Goal: Information Seeking & Learning: Learn about a topic

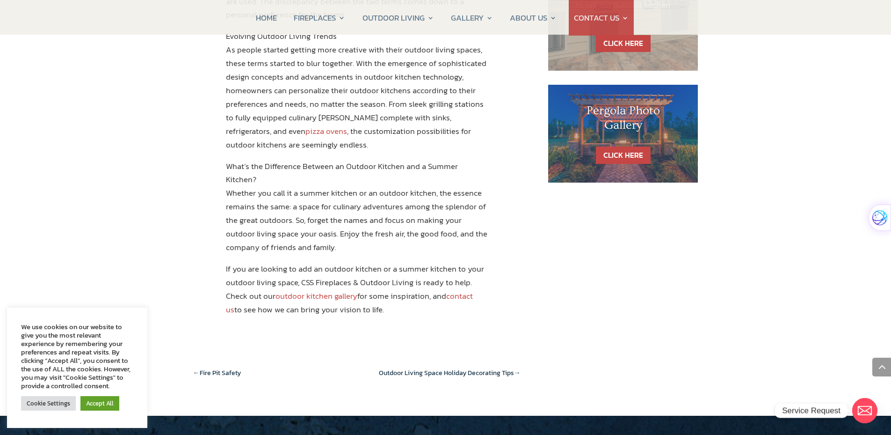
scroll to position [702, 0]
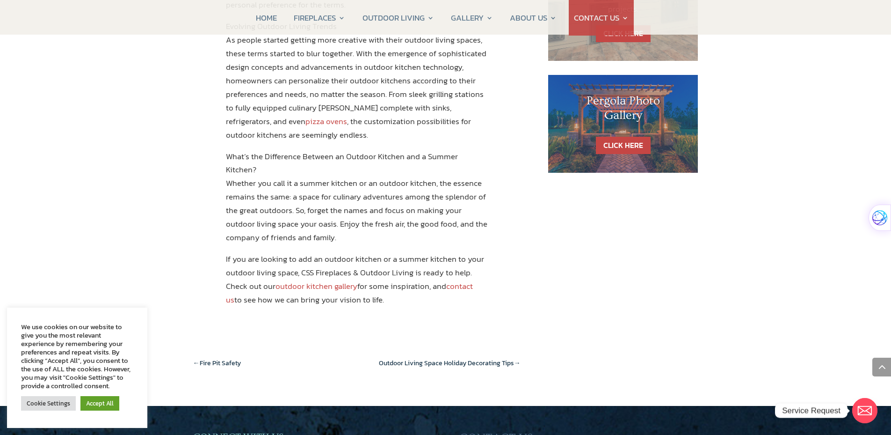
click at [307, 280] on link "outdoor kitchen gallery" at bounding box center [317, 286] width 82 height 12
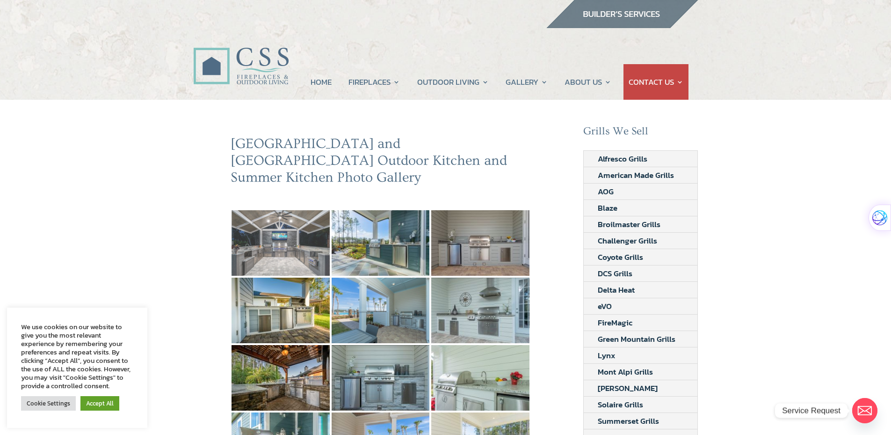
click at [267, 229] on img at bounding box center [281, 243] width 98 height 66
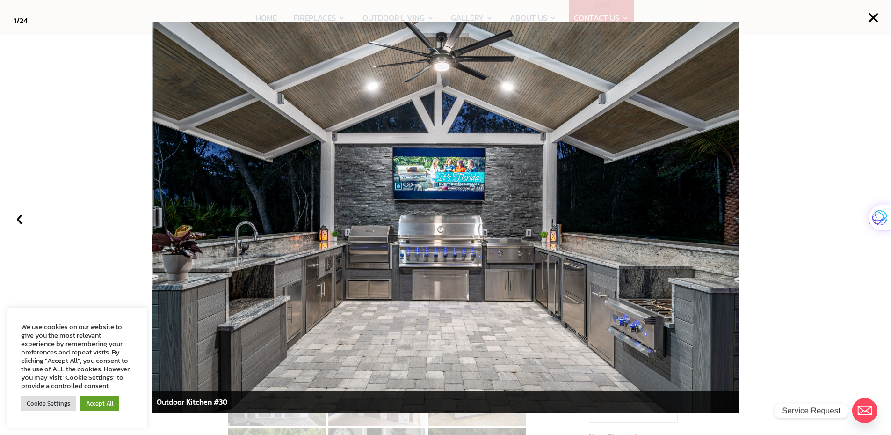
scroll to position [187, 0]
click at [23, 226] on button "‹" at bounding box center [19, 217] width 21 height 21
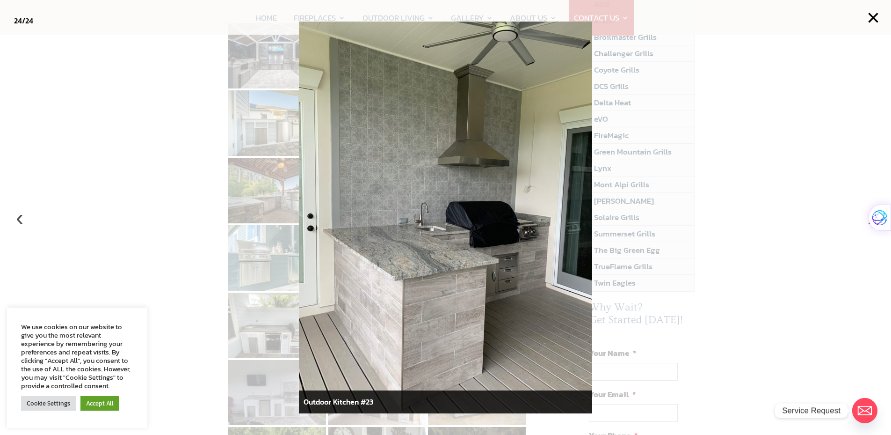
click at [23, 226] on button "‹" at bounding box center [19, 217] width 21 height 21
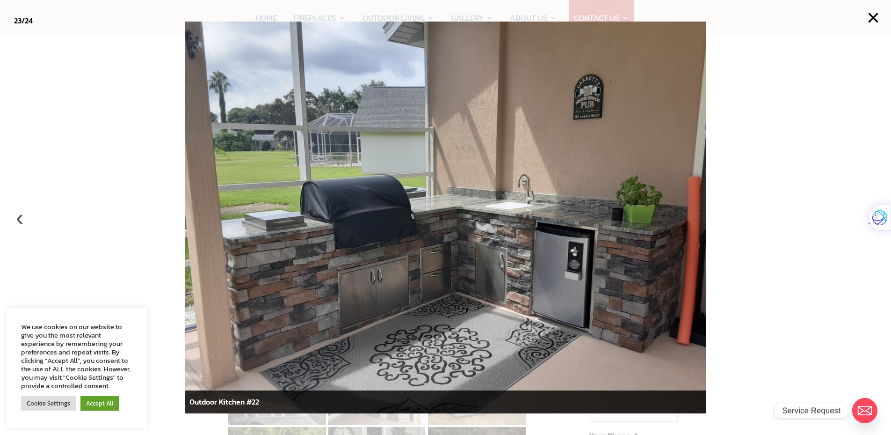
click at [19, 219] on button "‹" at bounding box center [19, 217] width 21 height 21
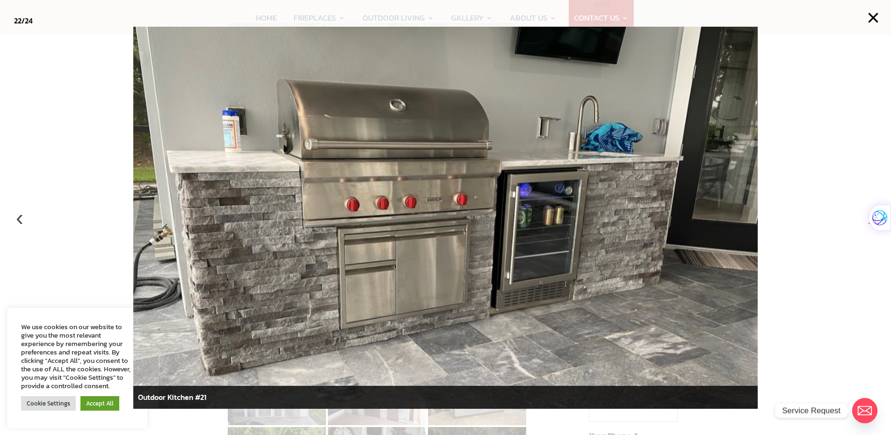
click at [19, 219] on button "‹" at bounding box center [19, 217] width 21 height 21
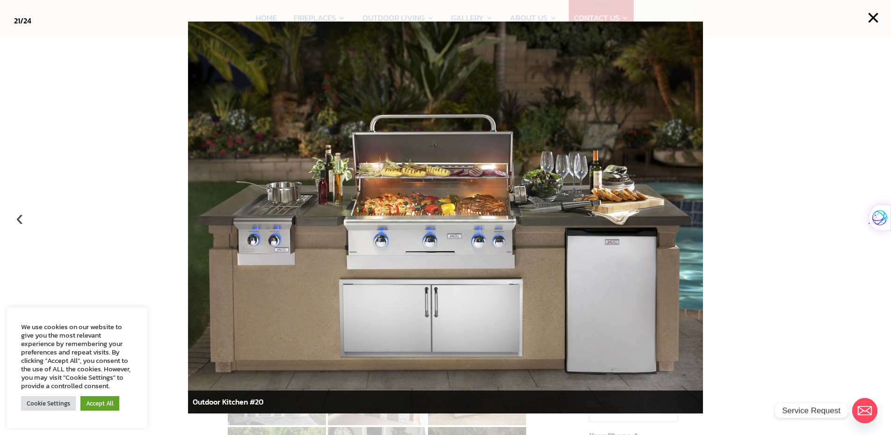
click at [19, 219] on button "‹" at bounding box center [19, 217] width 21 height 21
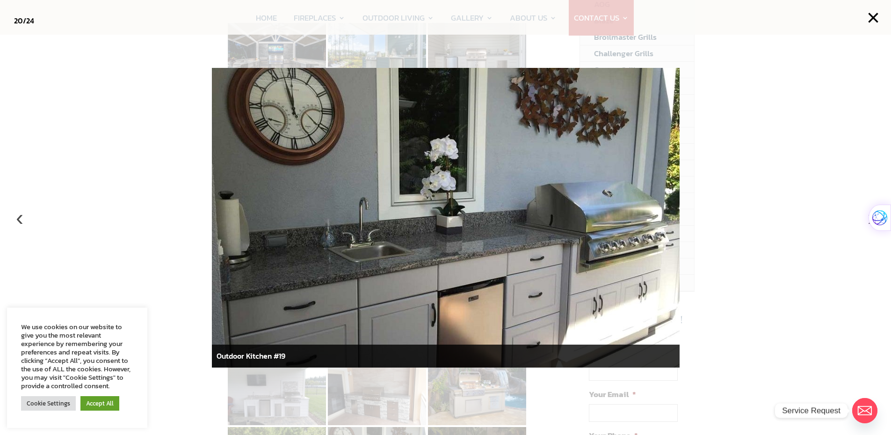
click at [19, 219] on button "‹" at bounding box center [19, 217] width 21 height 21
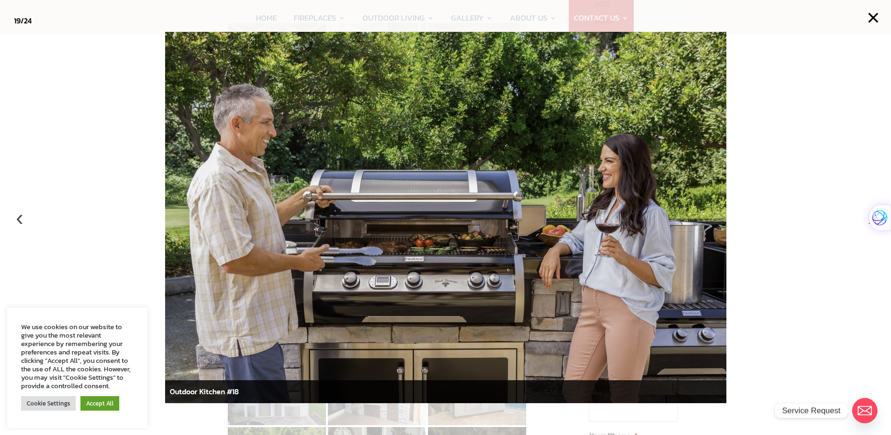
click at [19, 219] on button "‹" at bounding box center [19, 217] width 21 height 21
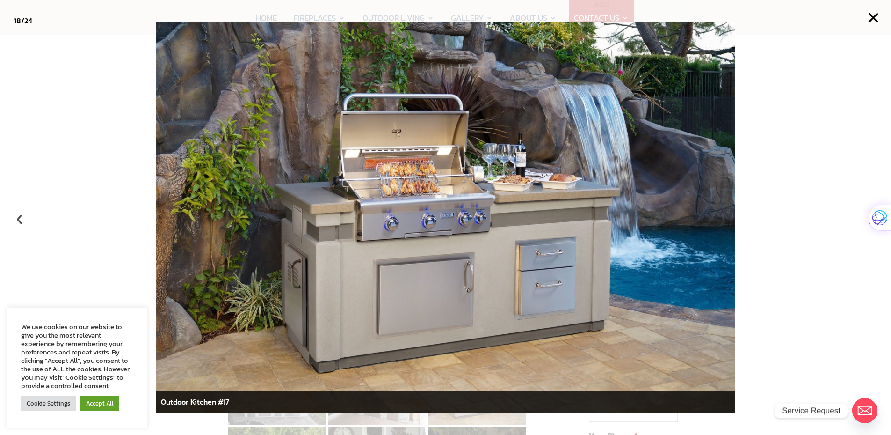
click at [19, 219] on button "‹" at bounding box center [19, 217] width 21 height 21
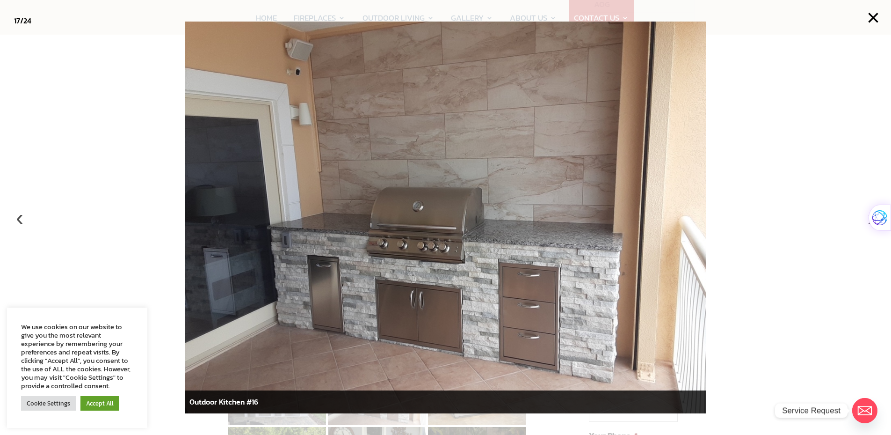
click at [19, 219] on button "‹" at bounding box center [19, 217] width 21 height 21
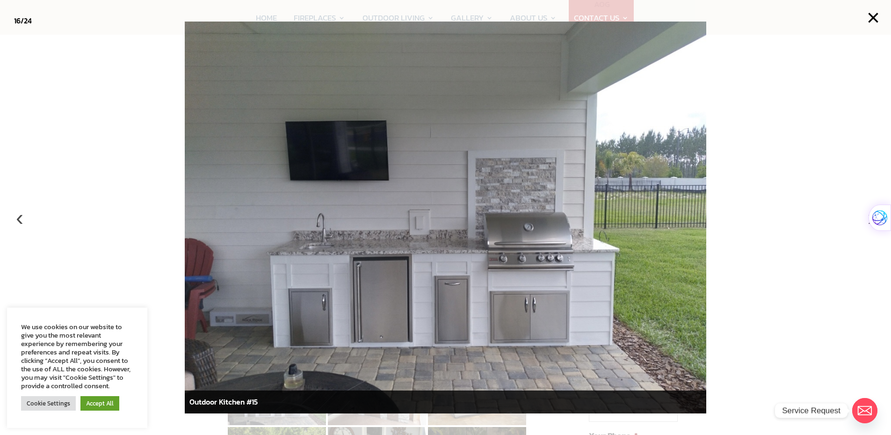
click at [19, 219] on button "‹" at bounding box center [19, 217] width 21 height 21
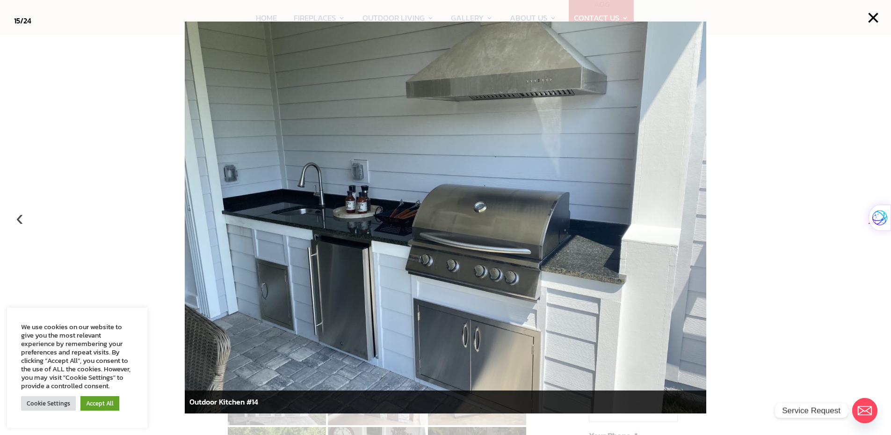
click at [19, 219] on button "‹" at bounding box center [19, 217] width 21 height 21
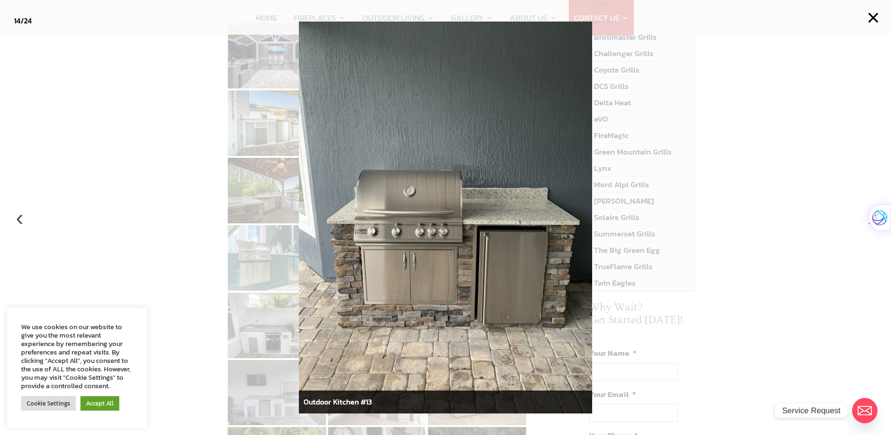
click at [19, 219] on button "‹" at bounding box center [19, 217] width 21 height 21
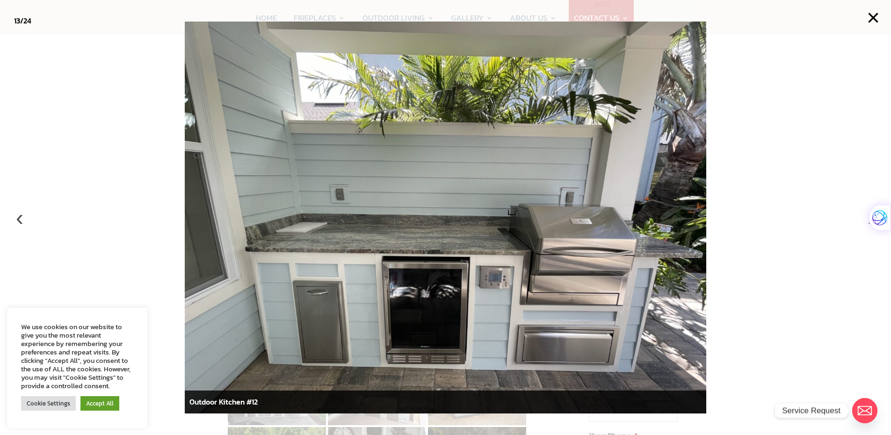
click at [19, 219] on button "‹" at bounding box center [19, 217] width 21 height 21
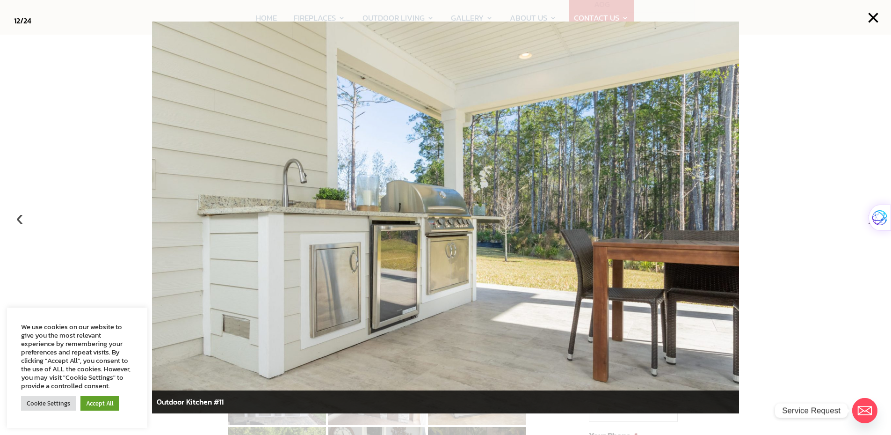
click at [19, 219] on button "‹" at bounding box center [19, 217] width 21 height 21
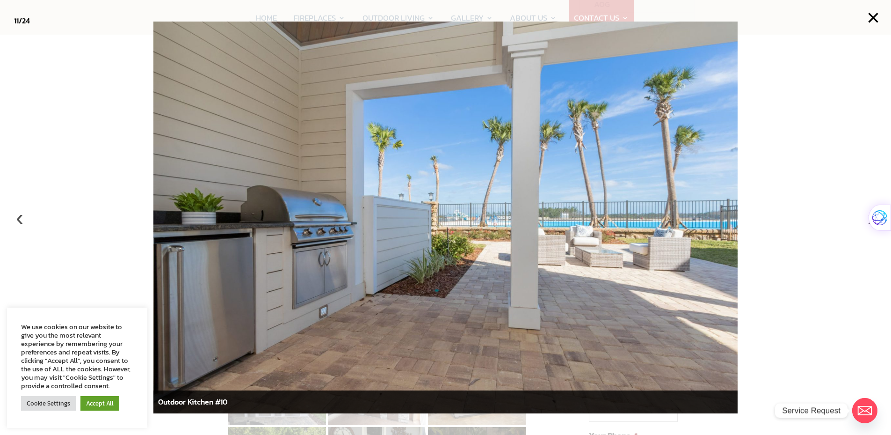
click at [19, 219] on button "‹" at bounding box center [19, 217] width 21 height 21
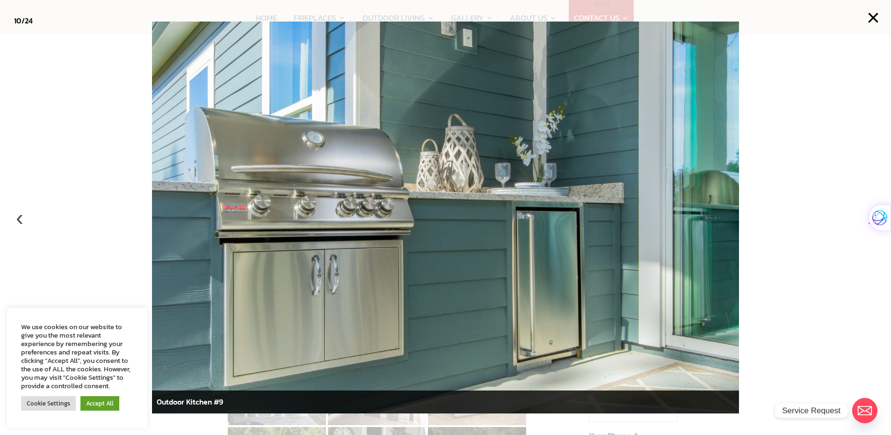
click at [19, 219] on button "‹" at bounding box center [19, 217] width 21 height 21
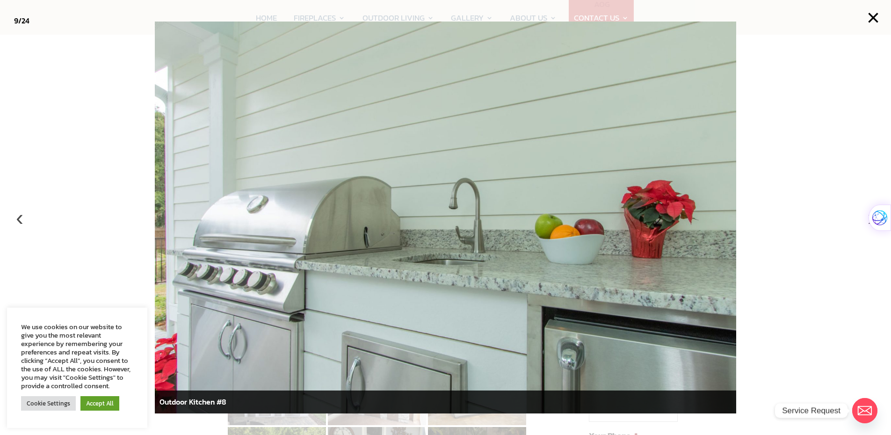
click at [19, 219] on button "‹" at bounding box center [19, 217] width 21 height 21
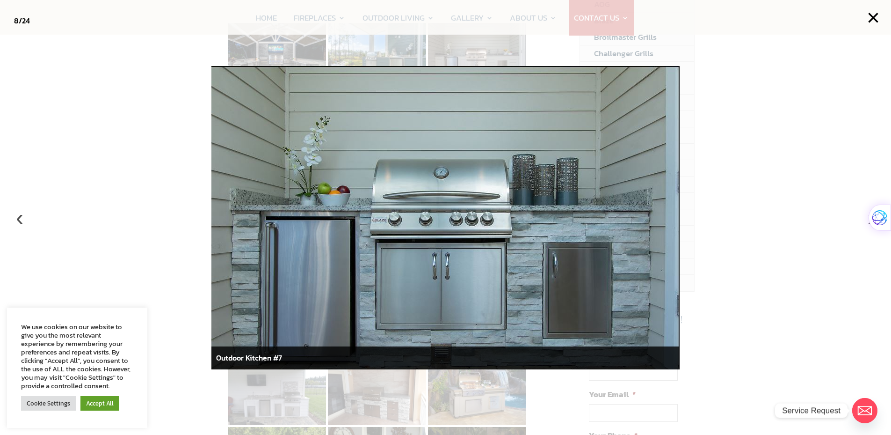
click at [19, 219] on button "‹" at bounding box center [19, 217] width 21 height 21
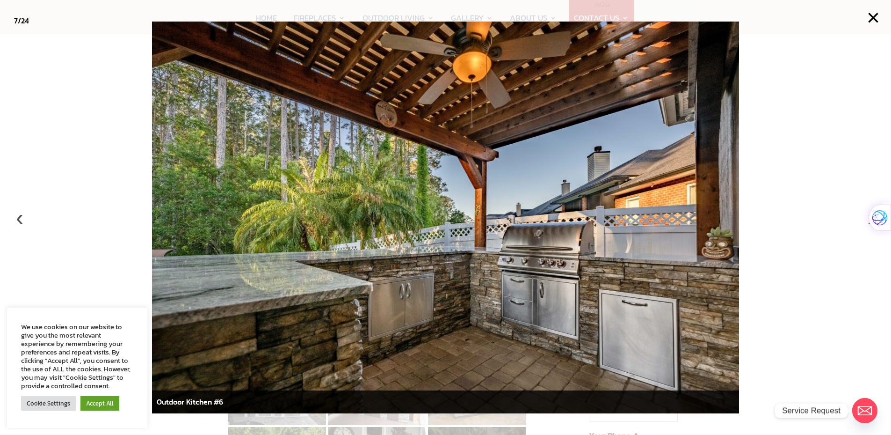
click at [19, 219] on button "‹" at bounding box center [19, 217] width 21 height 21
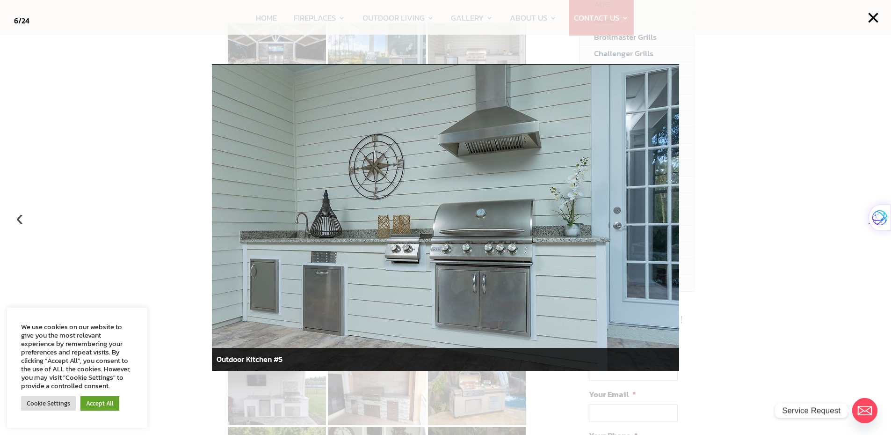
click at [19, 219] on button "‹" at bounding box center [19, 217] width 21 height 21
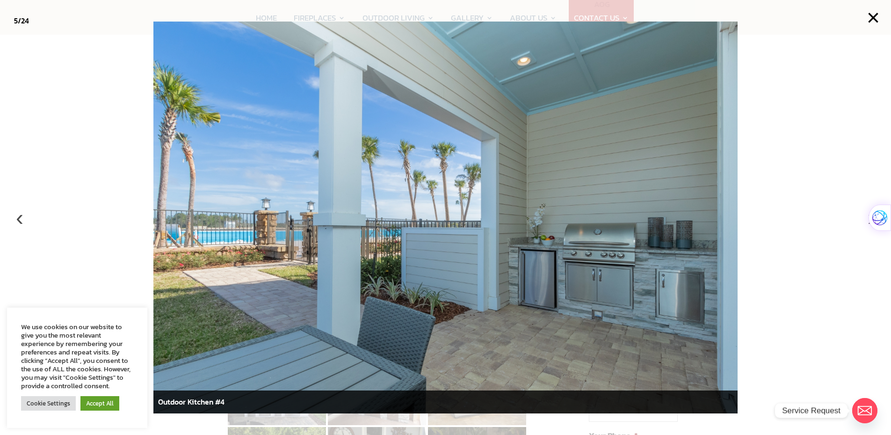
click at [19, 219] on button "‹" at bounding box center [19, 217] width 21 height 21
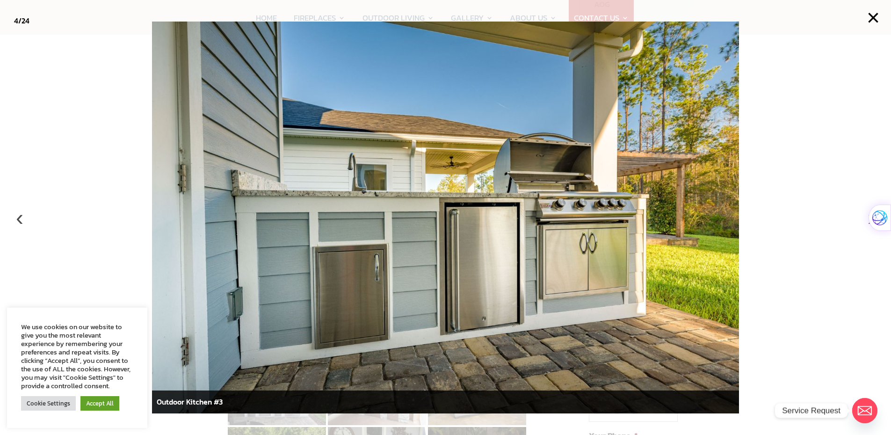
click at [19, 219] on button "‹" at bounding box center [19, 217] width 21 height 21
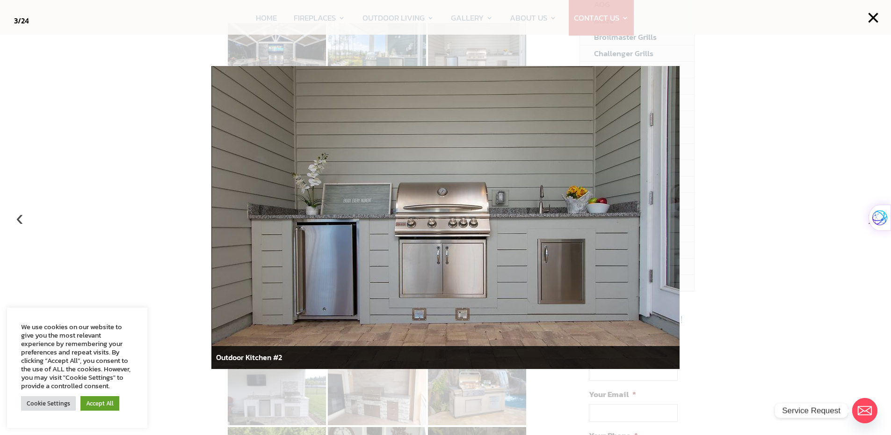
click at [19, 219] on button "‹" at bounding box center [19, 217] width 21 height 21
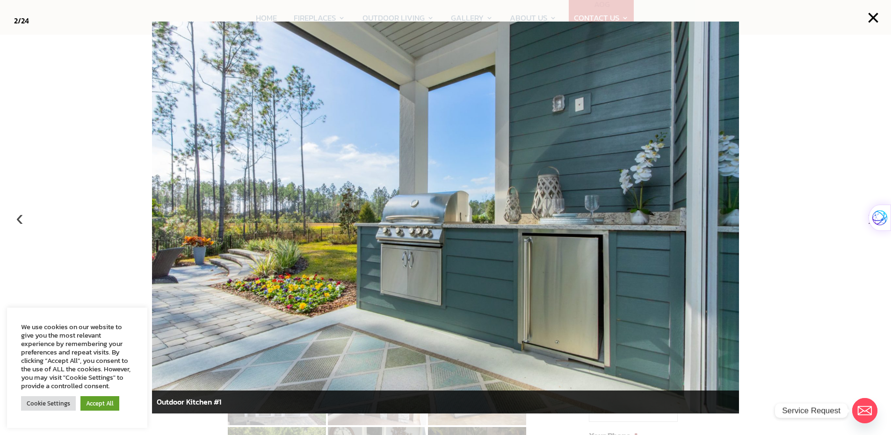
click at [19, 219] on button "‹" at bounding box center [19, 217] width 21 height 21
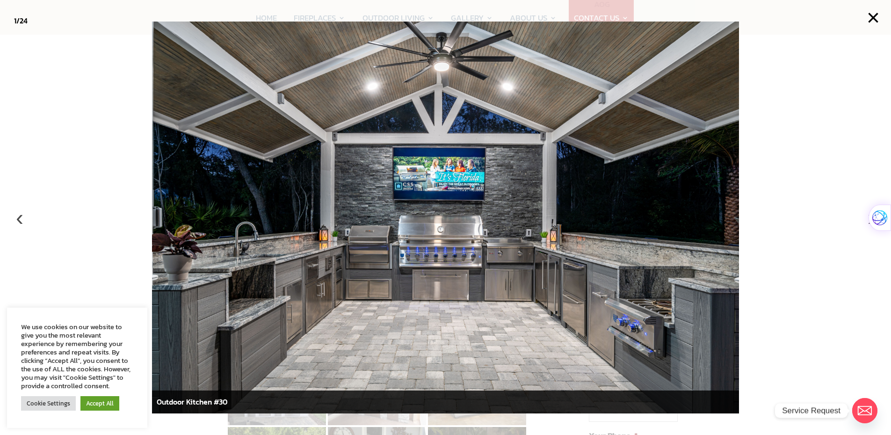
click at [19, 219] on button "‹" at bounding box center [19, 217] width 21 height 21
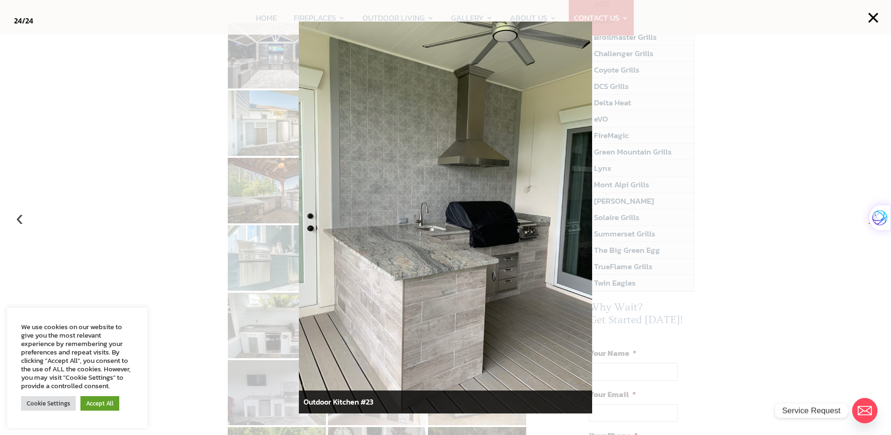
click at [19, 219] on button "‹" at bounding box center [19, 217] width 21 height 21
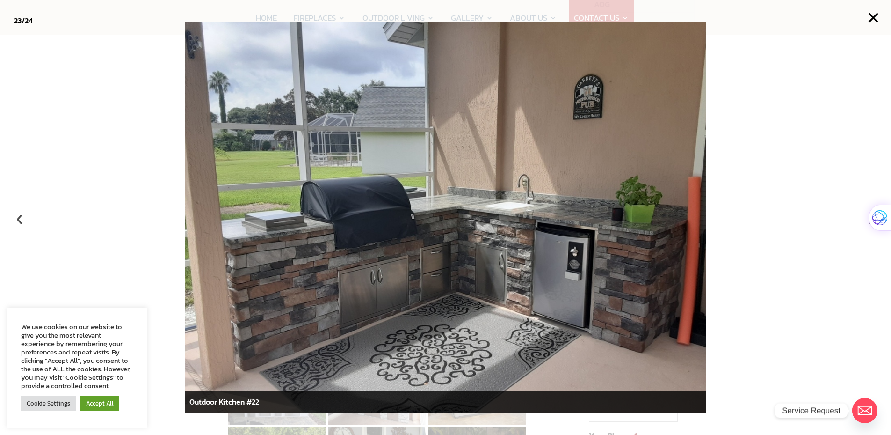
click at [19, 219] on button "‹" at bounding box center [19, 217] width 21 height 21
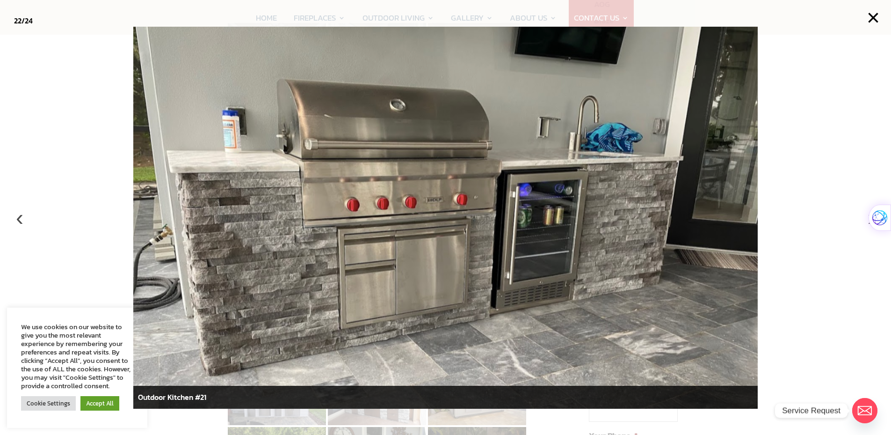
click at [19, 219] on button "‹" at bounding box center [19, 217] width 21 height 21
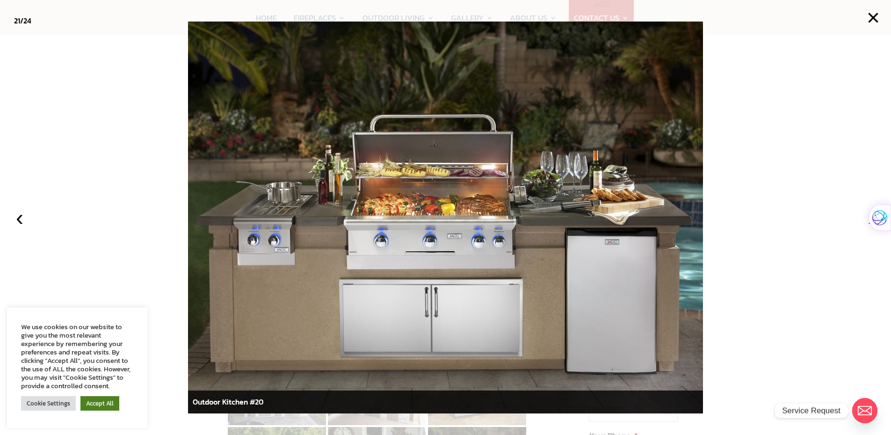
click at [115, 399] on link "Accept All" at bounding box center [99, 403] width 39 height 15
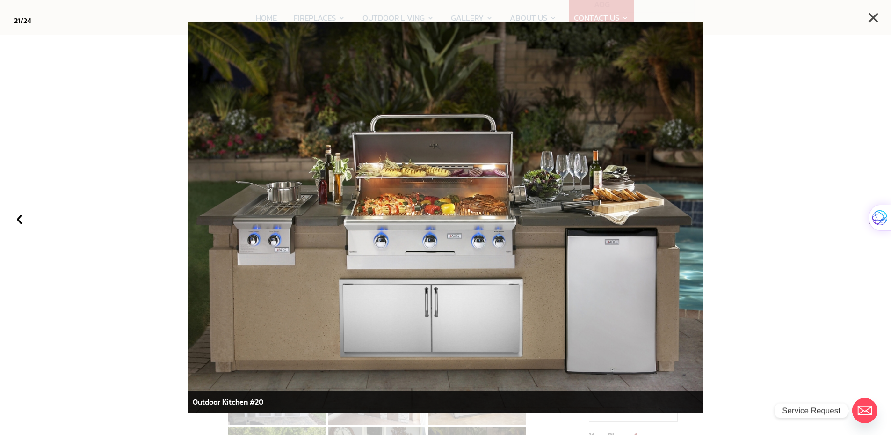
click at [880, 15] on button "×" at bounding box center [873, 17] width 21 height 21
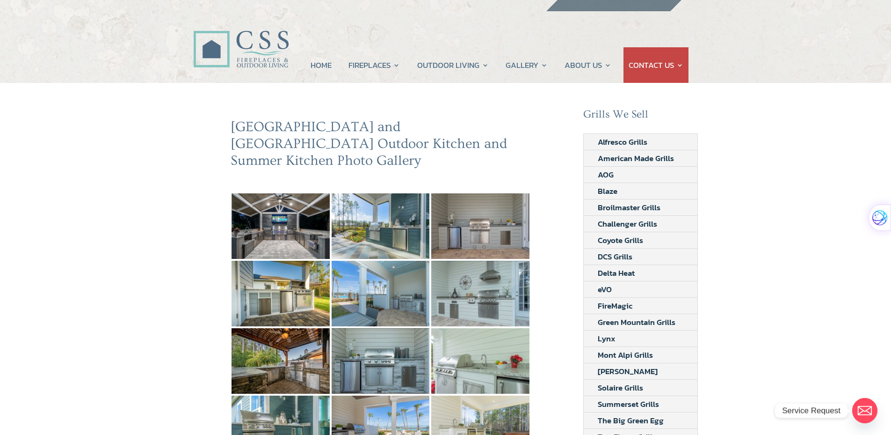
scroll to position [0, 0]
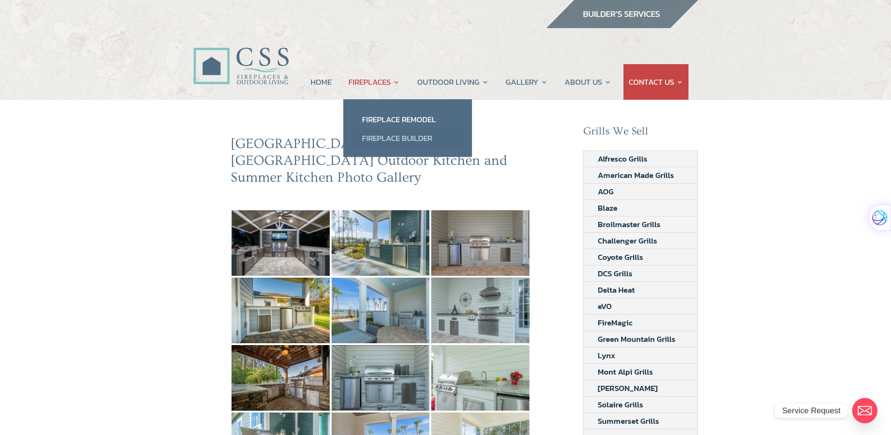
click at [385, 134] on link "Fireplace Builder" at bounding box center [408, 138] width 110 height 19
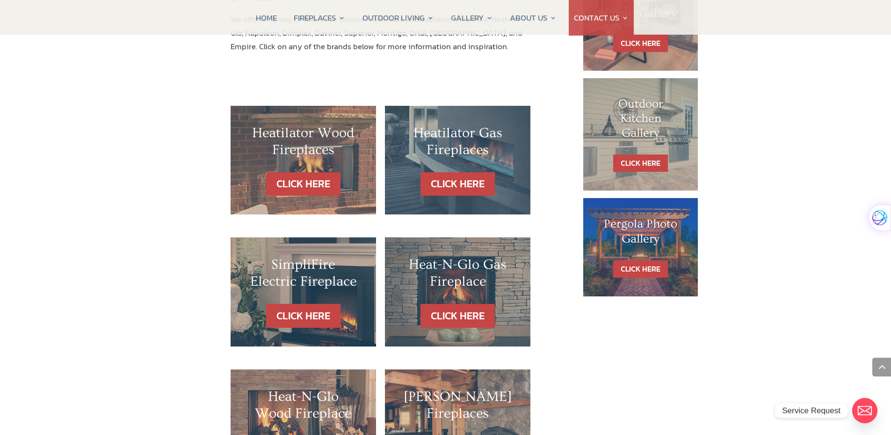
scroll to position [468, 0]
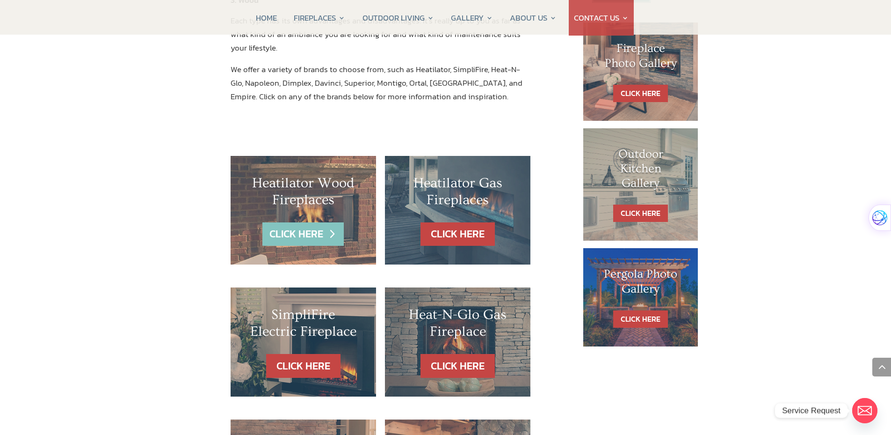
click at [317, 222] on link "CLICK HERE" at bounding box center [302, 234] width 81 height 24
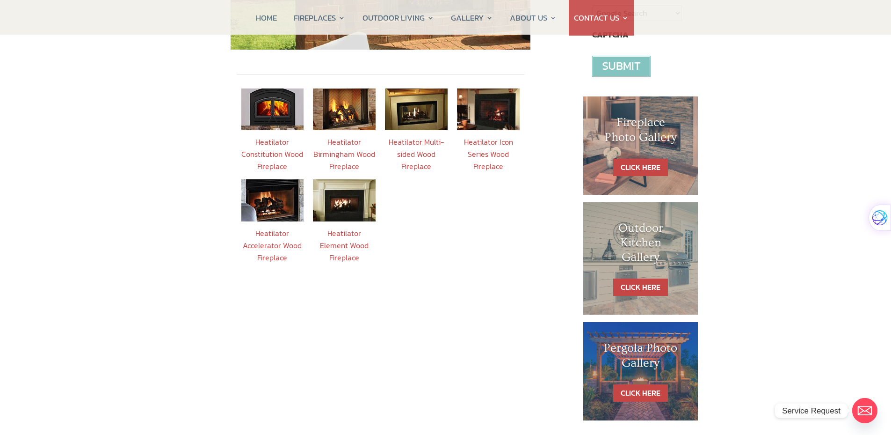
scroll to position [421, 0]
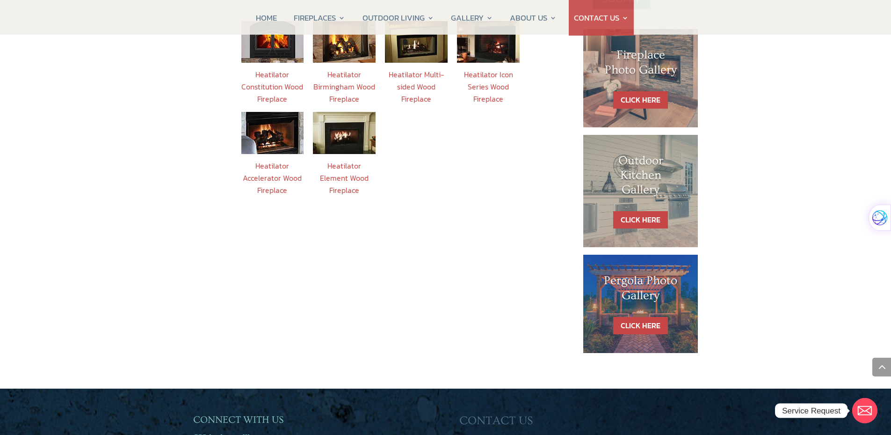
click at [644, 282] on h1 "Pergola Photo Gallery" at bounding box center [641, 290] width 78 height 34
click at [648, 327] on link "CLICK HERE" at bounding box center [640, 325] width 55 height 17
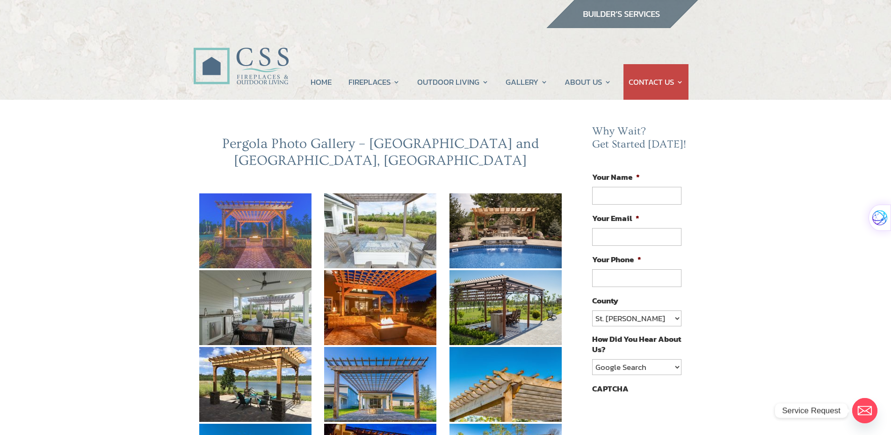
click at [278, 211] on img at bounding box center [255, 230] width 112 height 75
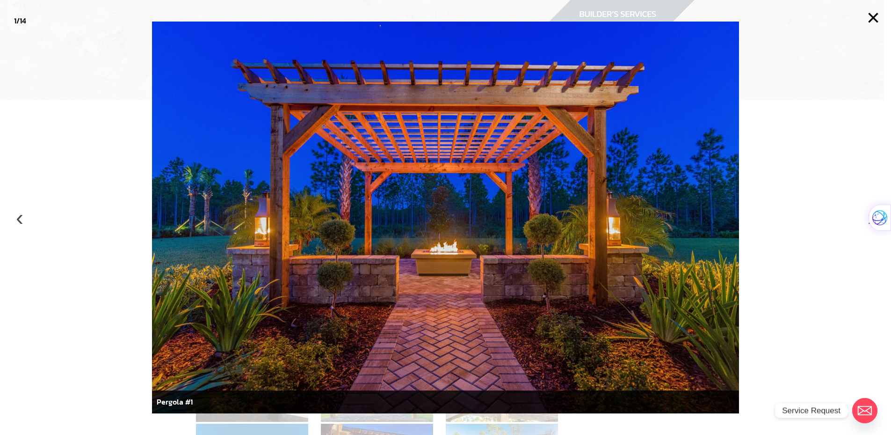
click at [22, 218] on button "‹" at bounding box center [19, 217] width 21 height 21
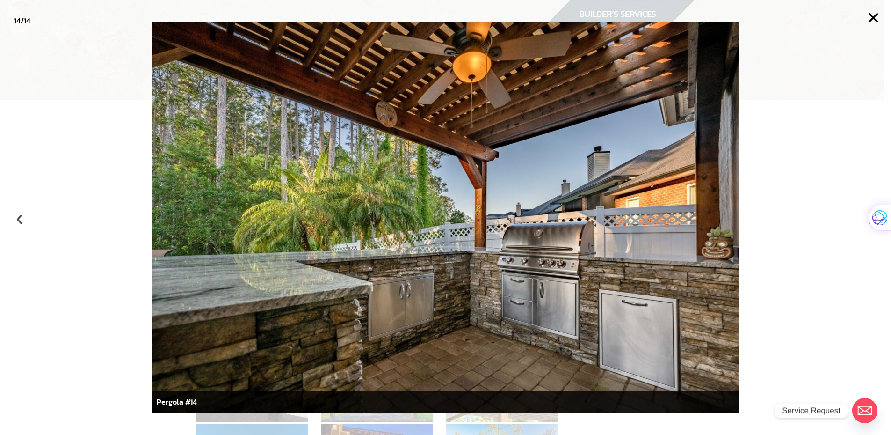
click at [22, 218] on button "‹" at bounding box center [19, 217] width 21 height 21
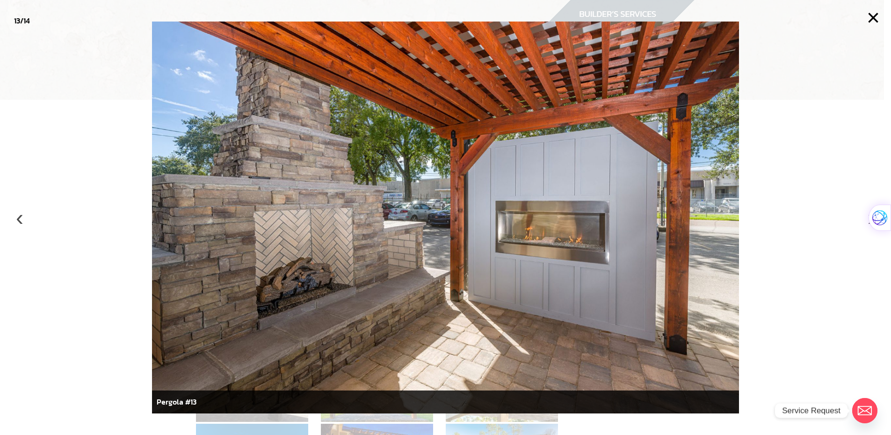
click at [22, 218] on button "‹" at bounding box center [19, 217] width 21 height 21
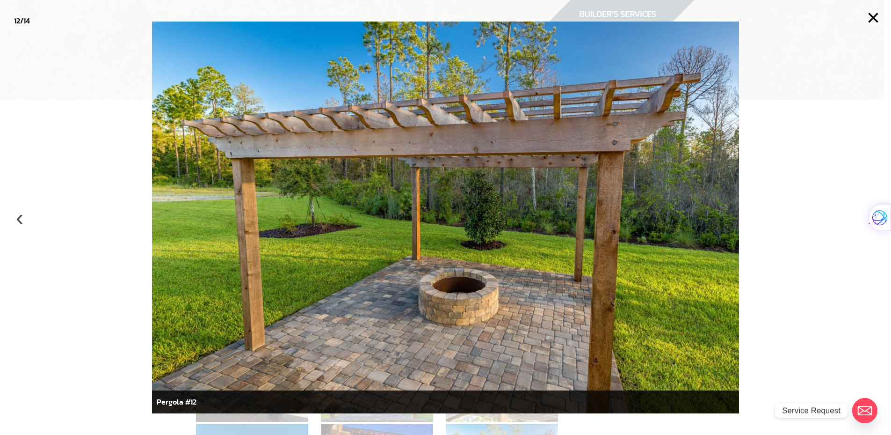
click at [22, 218] on button "‹" at bounding box center [19, 217] width 21 height 21
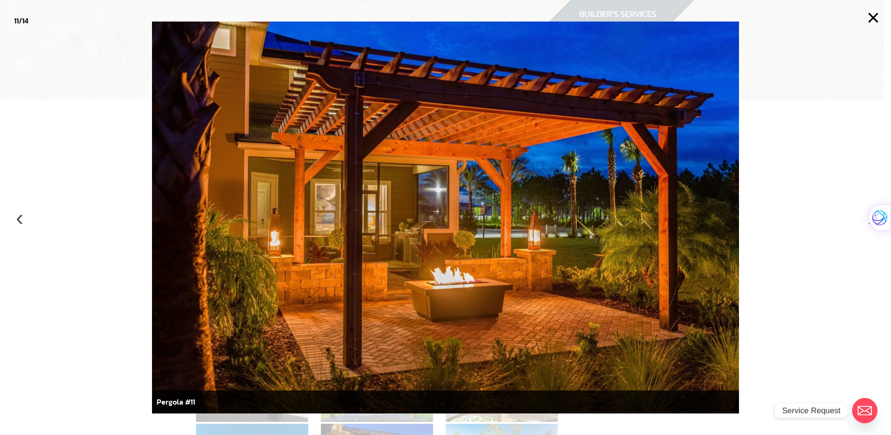
click at [22, 218] on button "‹" at bounding box center [19, 217] width 21 height 21
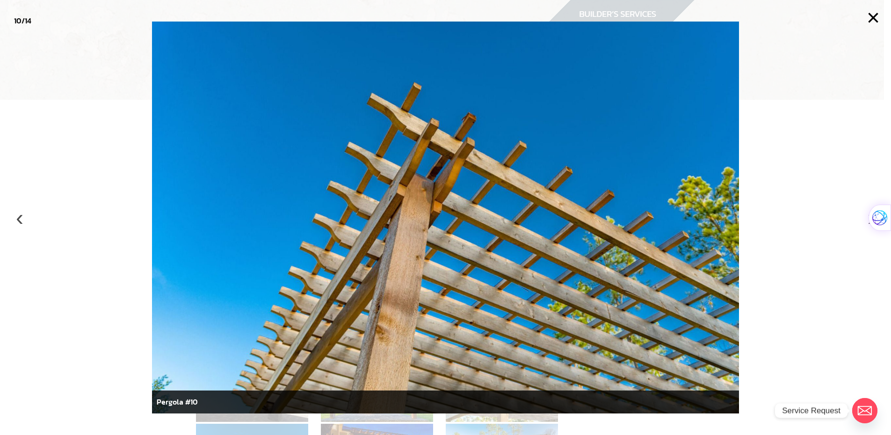
click at [22, 218] on button "‹" at bounding box center [19, 217] width 21 height 21
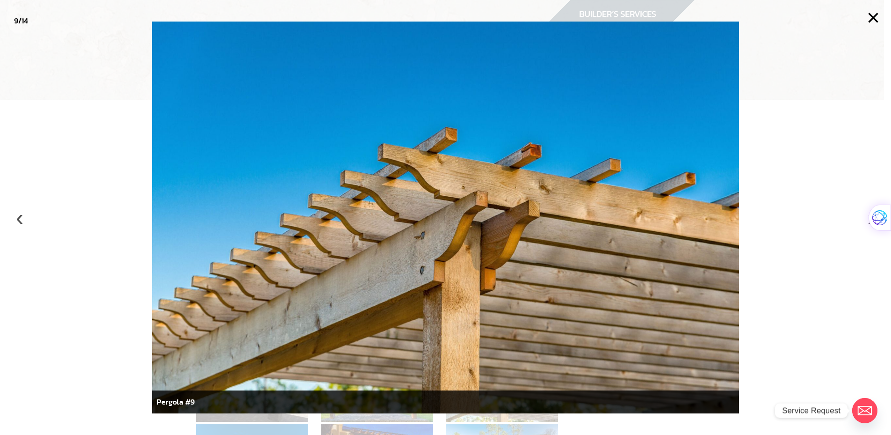
click at [21, 218] on button "‹" at bounding box center [19, 217] width 21 height 21
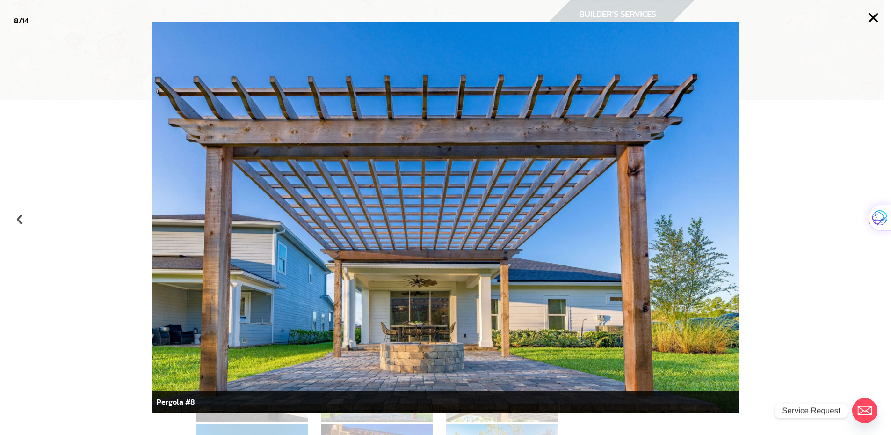
click at [21, 218] on button "‹" at bounding box center [19, 217] width 21 height 21
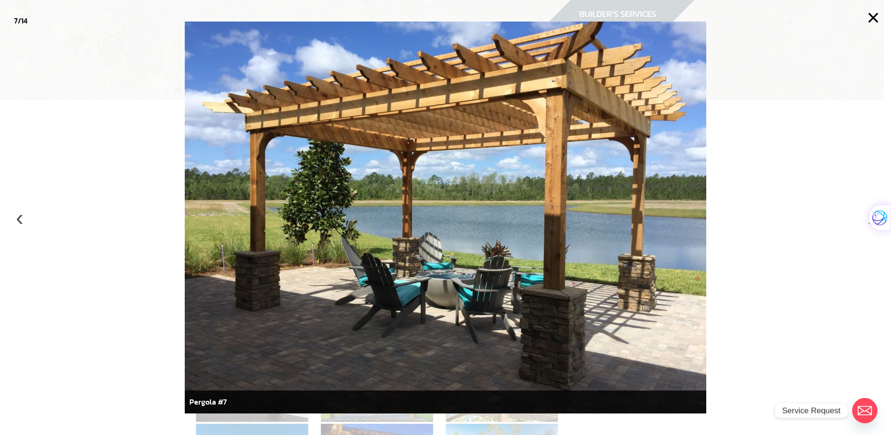
click at [21, 219] on button "‹" at bounding box center [19, 217] width 21 height 21
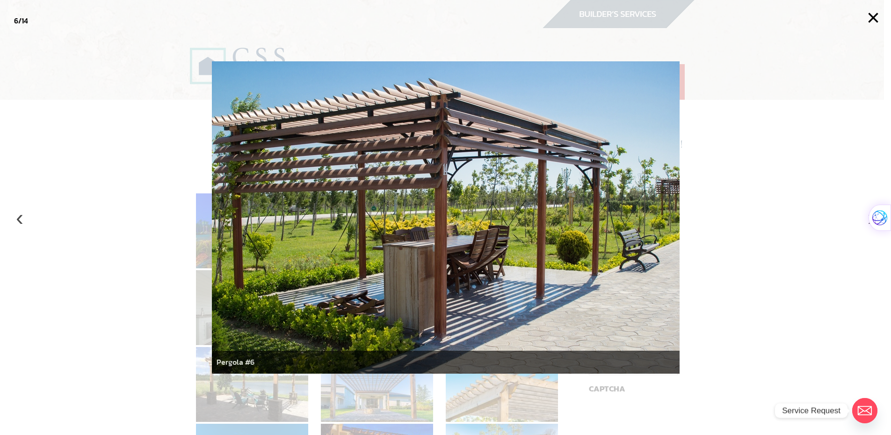
click at [21, 219] on button "‹" at bounding box center [19, 217] width 21 height 21
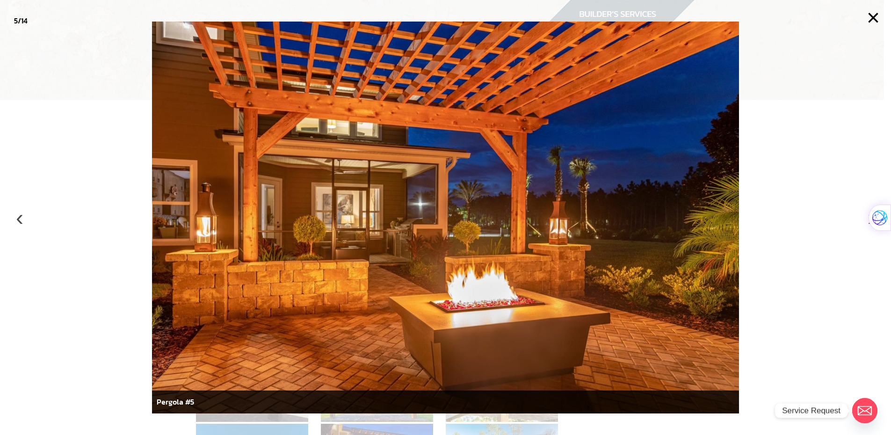
click at [21, 219] on button "‹" at bounding box center [19, 217] width 21 height 21
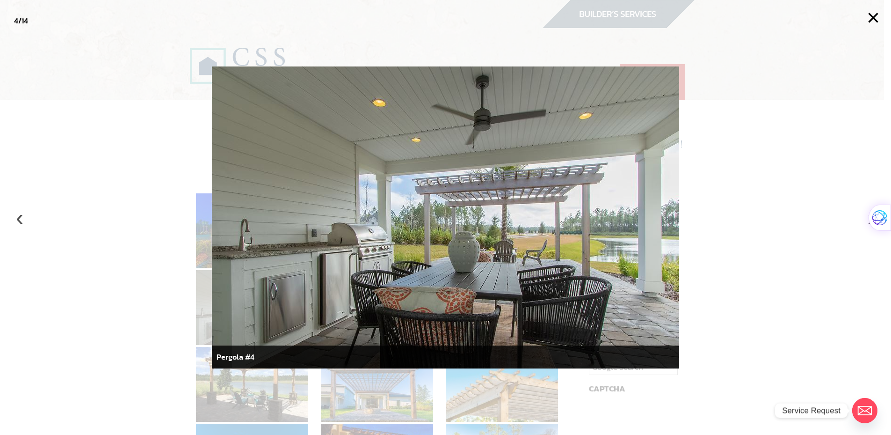
click at [21, 219] on button "‹" at bounding box center [19, 217] width 21 height 21
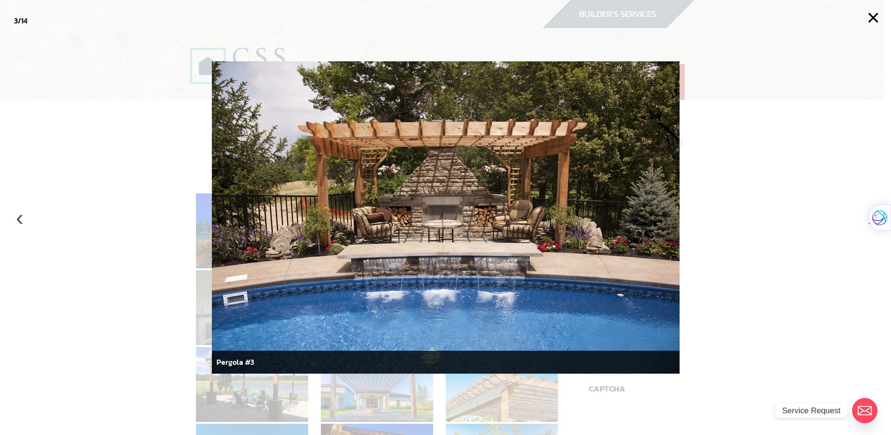
click at [21, 219] on button "‹" at bounding box center [19, 217] width 21 height 21
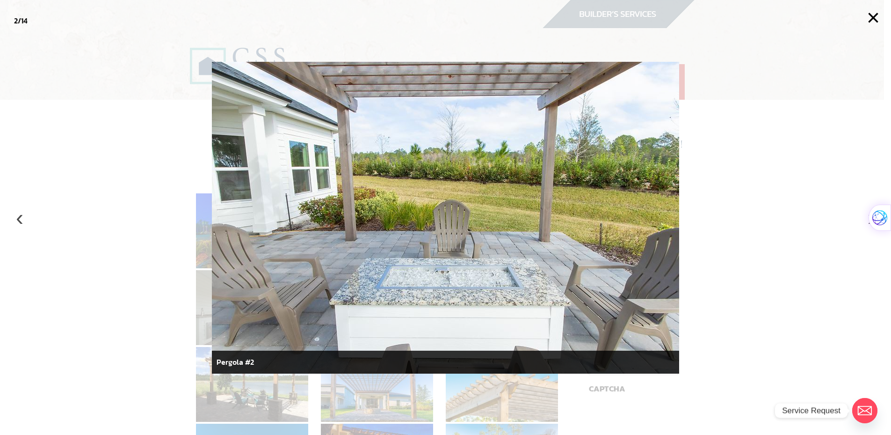
click at [21, 219] on button "‹" at bounding box center [19, 217] width 21 height 21
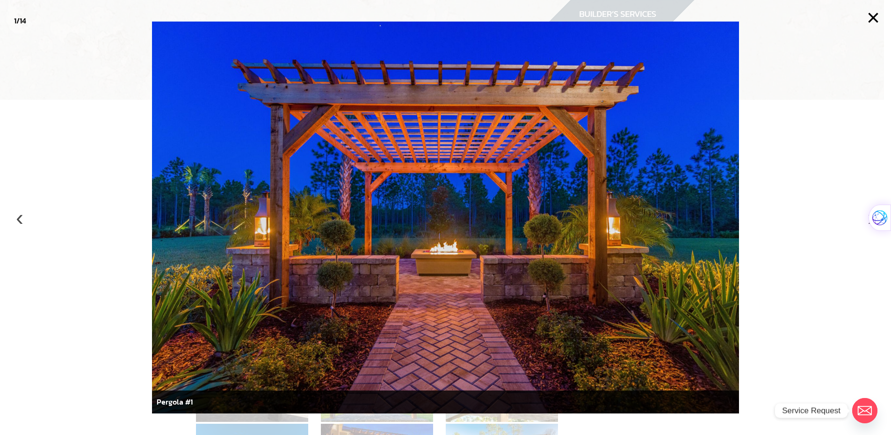
click at [21, 219] on button "‹" at bounding box center [19, 217] width 21 height 21
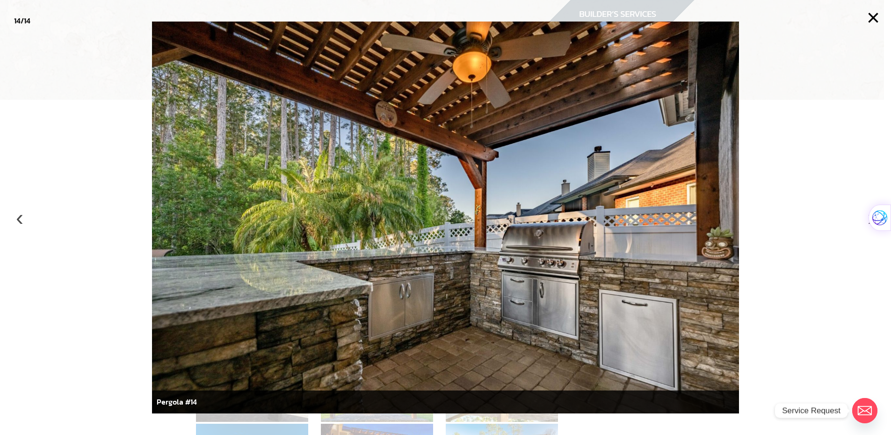
click at [21, 219] on button "‹" at bounding box center [19, 217] width 21 height 21
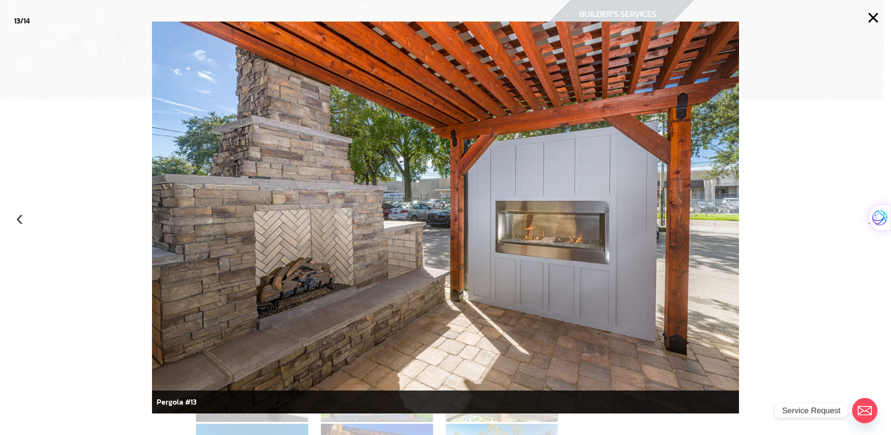
click at [21, 219] on button "‹" at bounding box center [19, 217] width 21 height 21
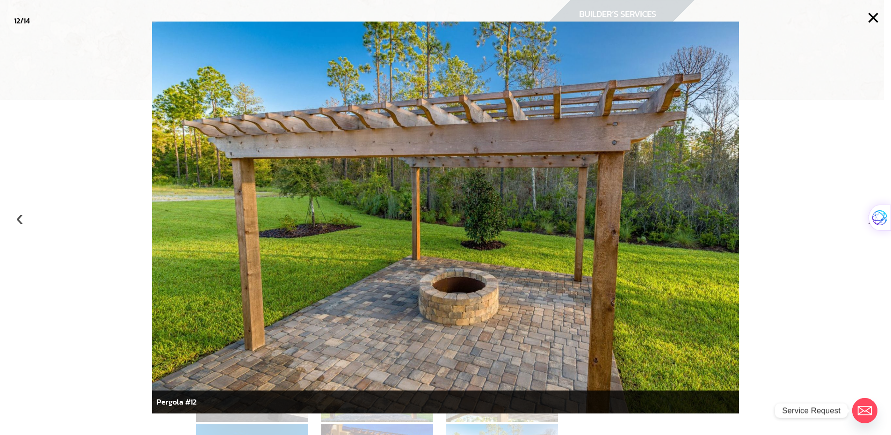
click at [21, 219] on button "‹" at bounding box center [19, 217] width 21 height 21
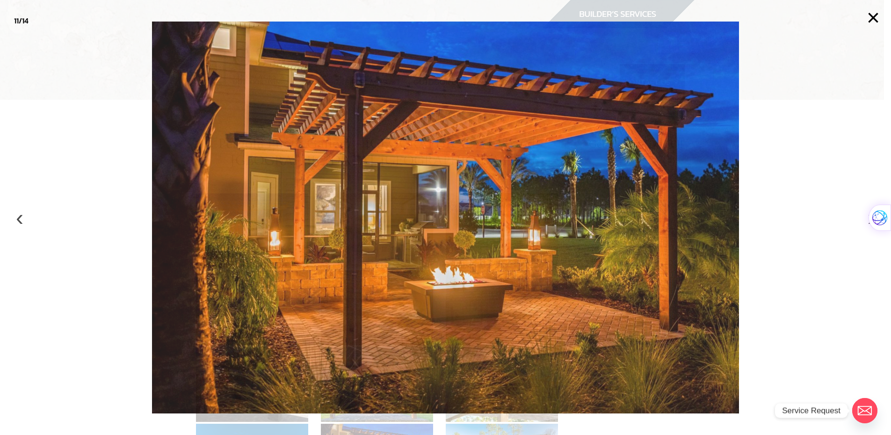
click at [21, 219] on button "‹" at bounding box center [19, 217] width 21 height 21
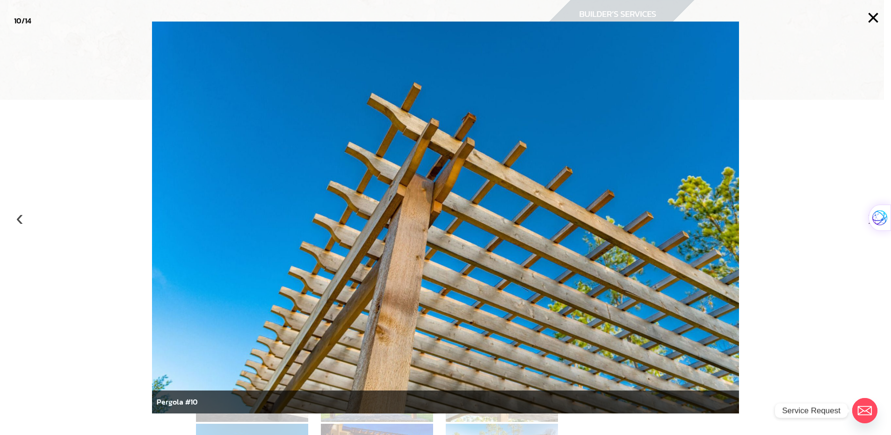
click at [21, 219] on button "‹" at bounding box center [19, 217] width 21 height 21
